Goal: Find specific page/section

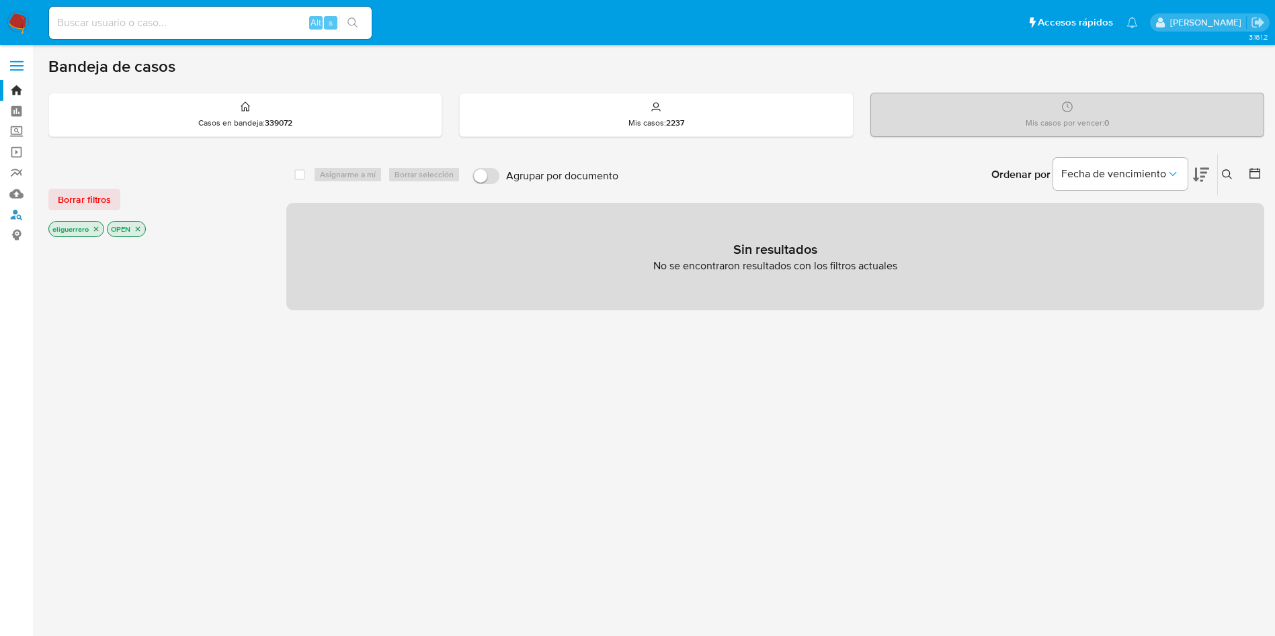
drag, startPoint x: 10, startPoint y: 216, endPoint x: 56, endPoint y: 214, distance: 46.4
click at [10, 216] on link "Buscador de personas" at bounding box center [80, 214] width 160 height 21
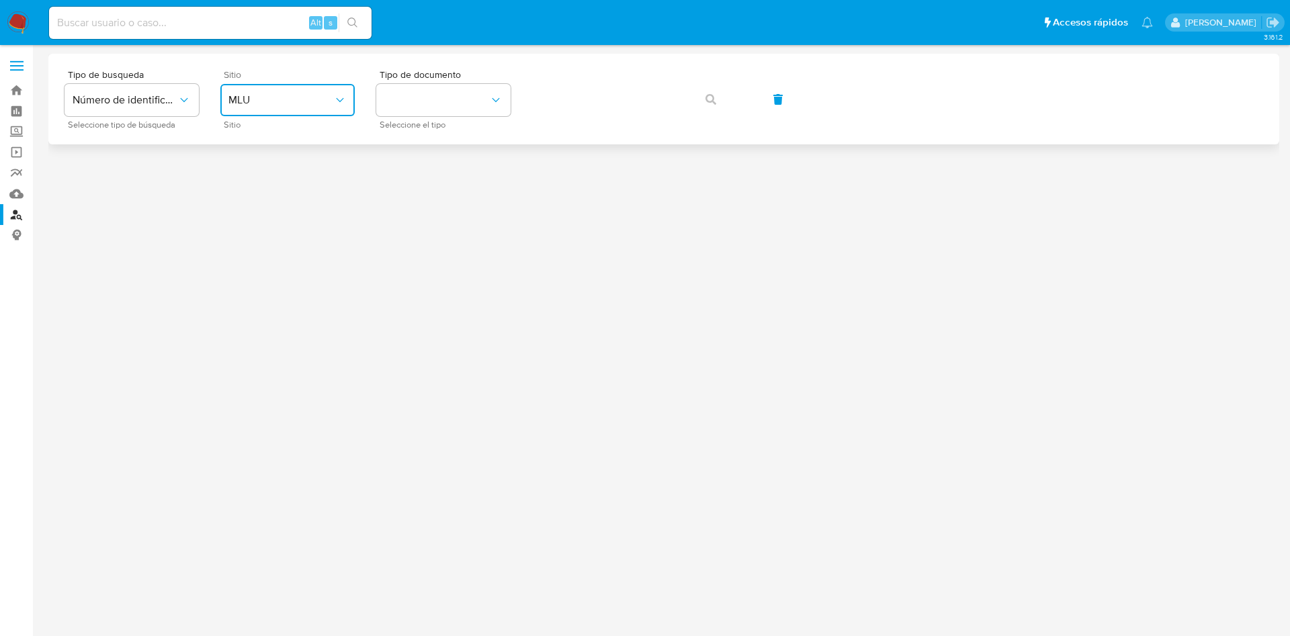
click at [275, 114] on button "MLU" at bounding box center [287, 100] width 134 height 32
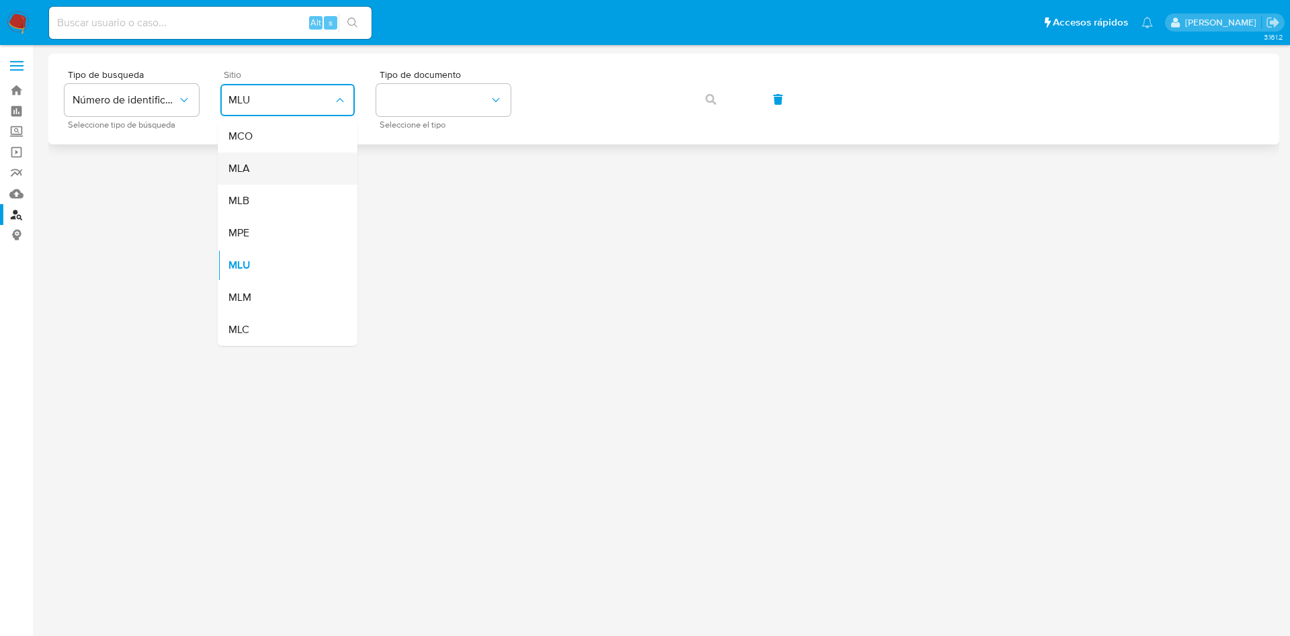
click at [278, 167] on div "MLA" at bounding box center [284, 169] width 110 height 32
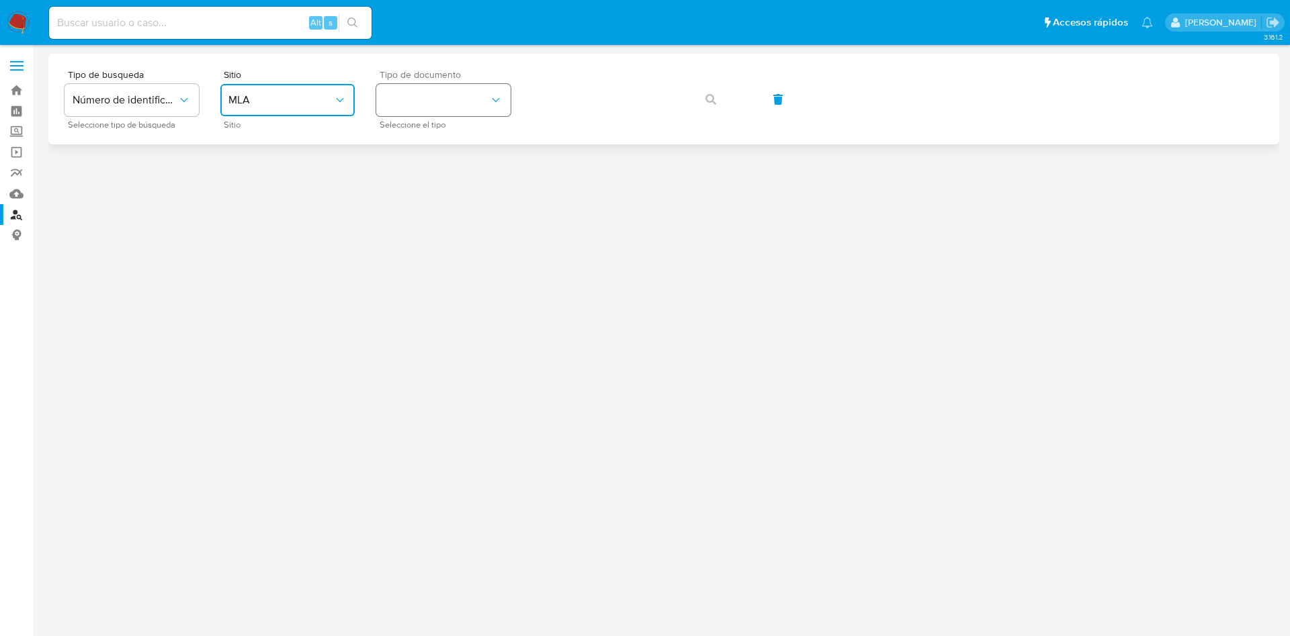
click at [440, 102] on button "identificationType" at bounding box center [443, 100] width 134 height 32
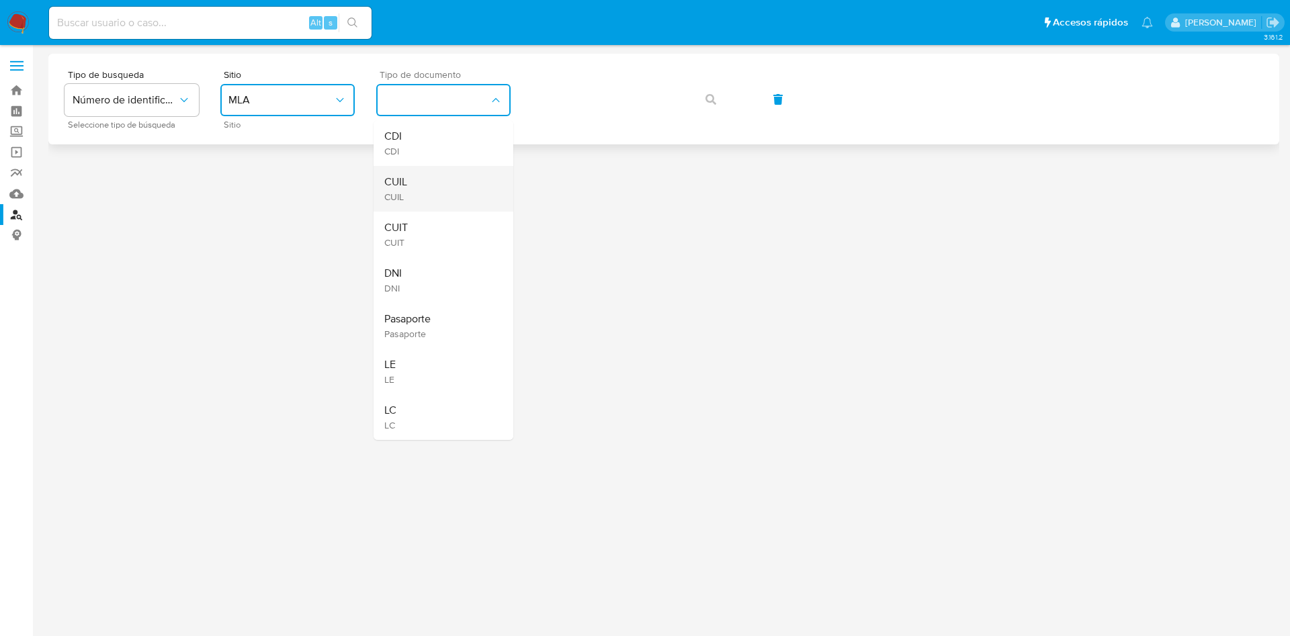
click at [430, 191] on div "CUIL CUIL" at bounding box center [439, 189] width 110 height 46
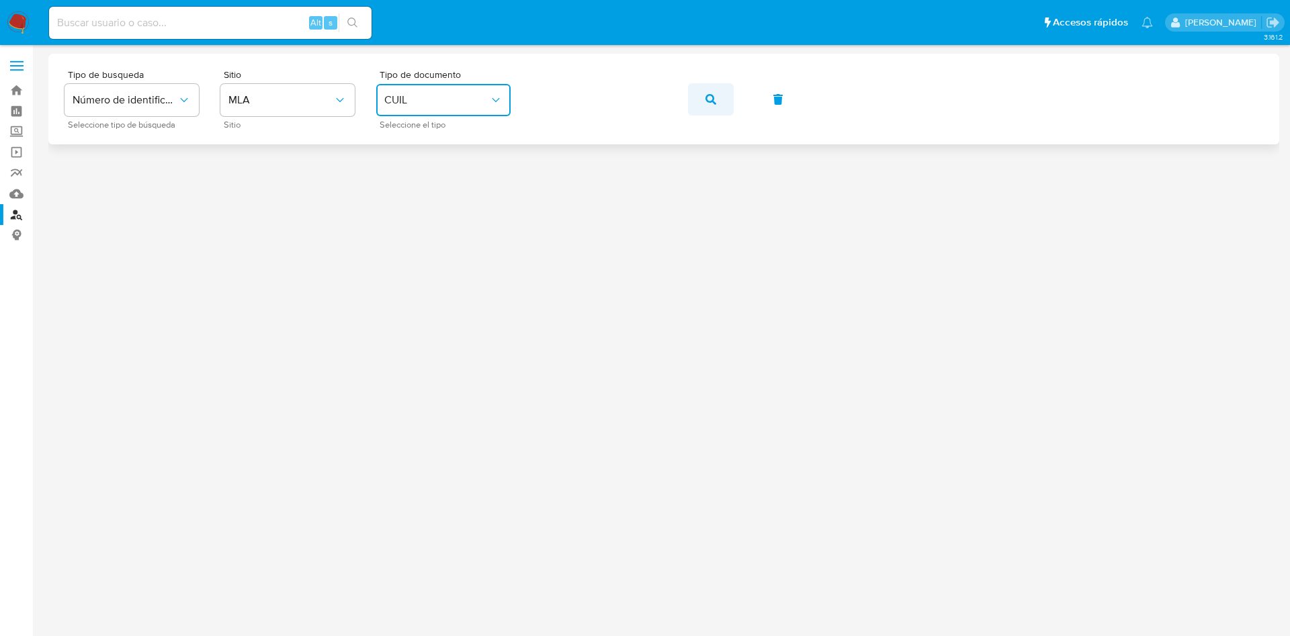
click at [716, 101] on icon "button" at bounding box center [711, 99] width 11 height 11
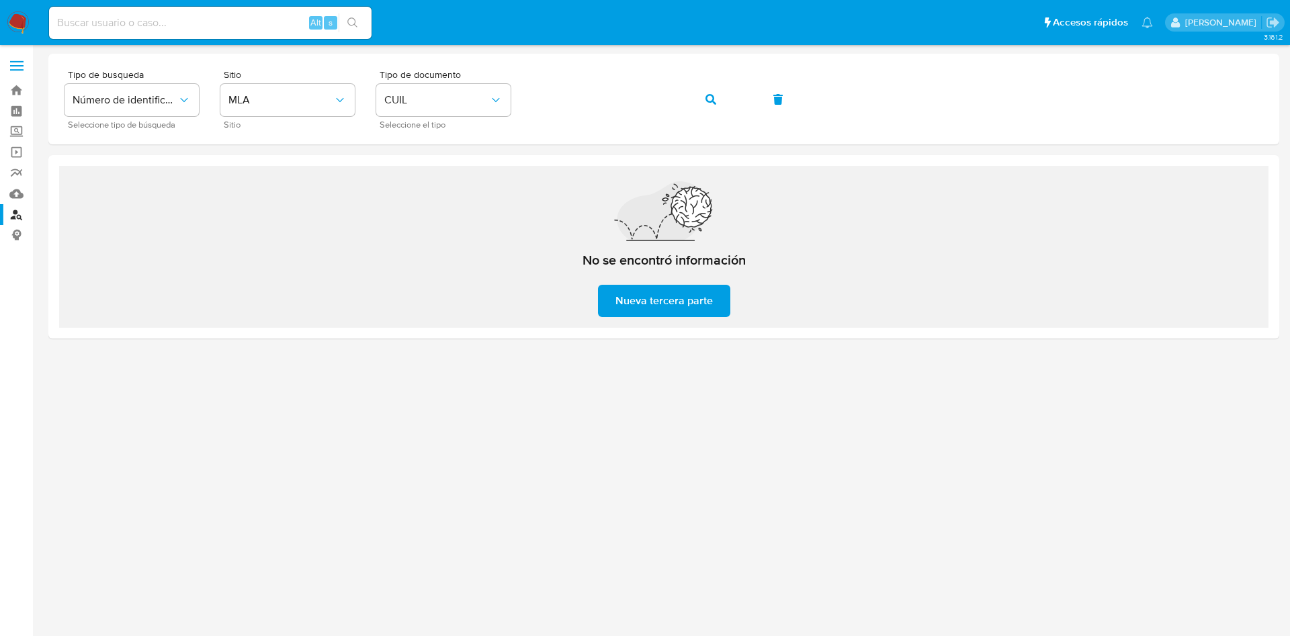
click at [770, 472] on div at bounding box center [663, 317] width 1231 height 526
click at [437, 96] on span "CUIL" at bounding box center [436, 99] width 105 height 13
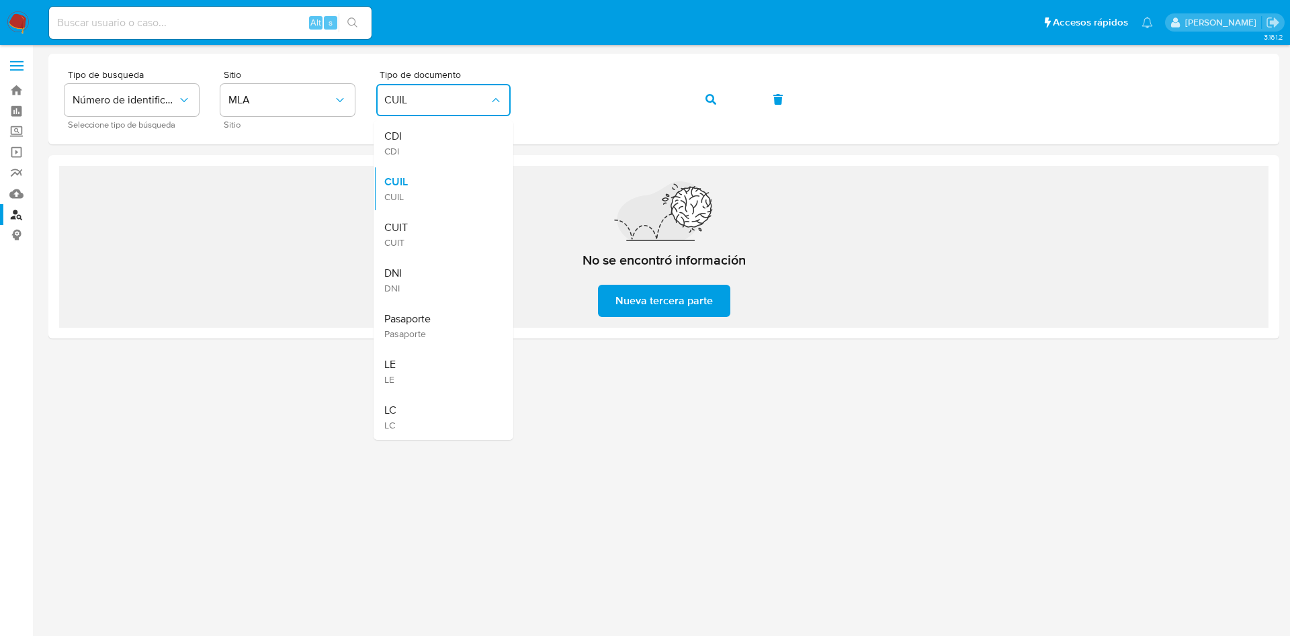
click at [447, 232] on div "CUIT CUIT" at bounding box center [439, 235] width 110 height 46
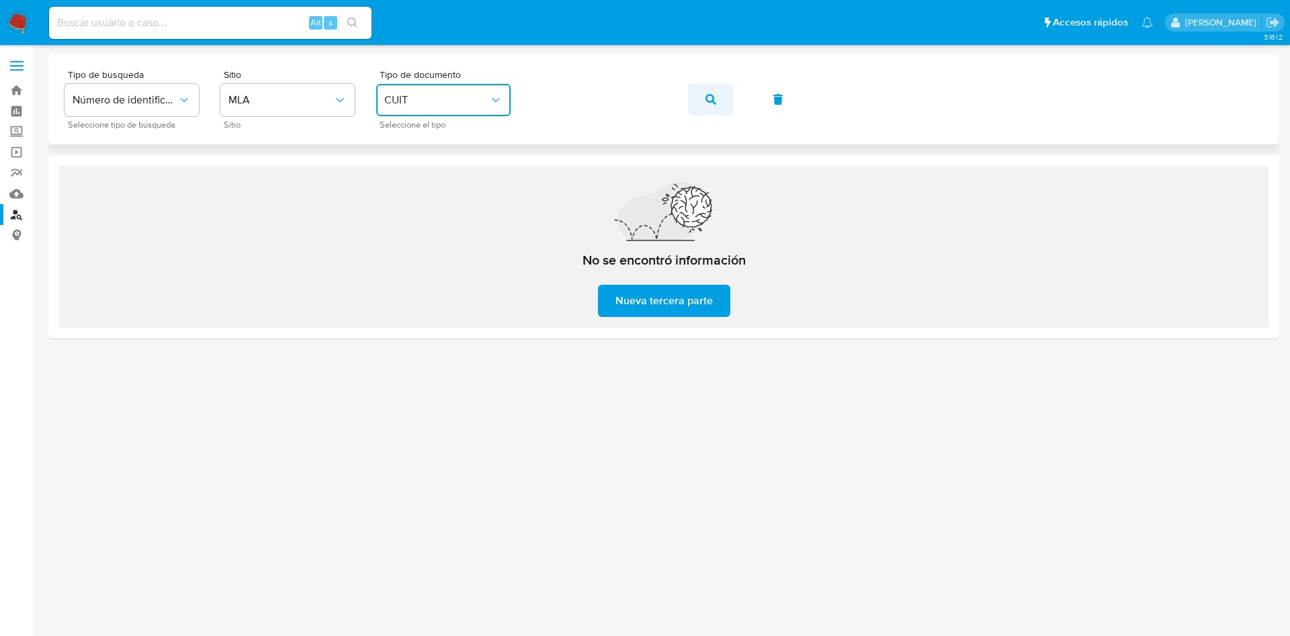
click at [723, 95] on button "button" at bounding box center [711, 99] width 46 height 32
click at [1041, 435] on div at bounding box center [663, 317] width 1231 height 526
